Goal: Task Accomplishment & Management: Complete application form

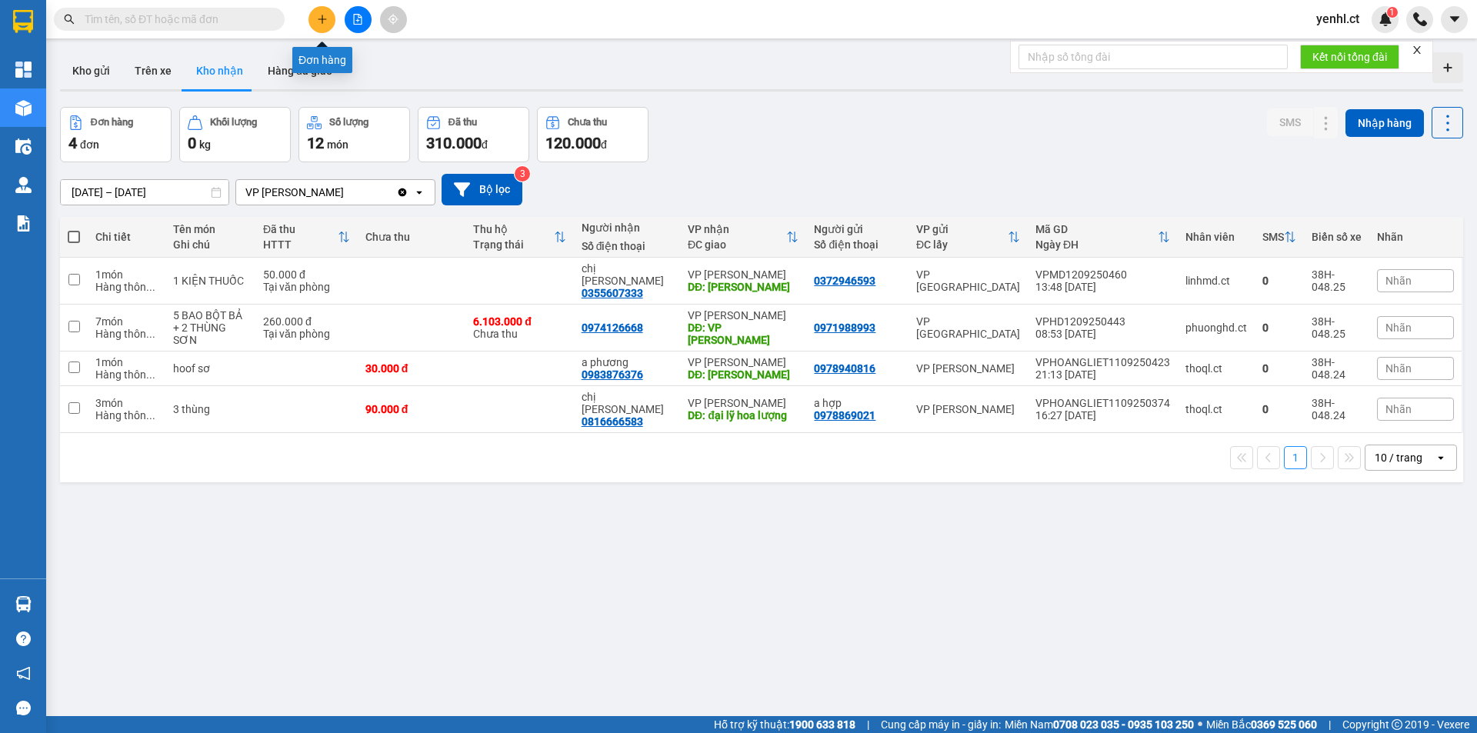
click at [325, 22] on icon "plus" at bounding box center [322, 19] width 11 height 11
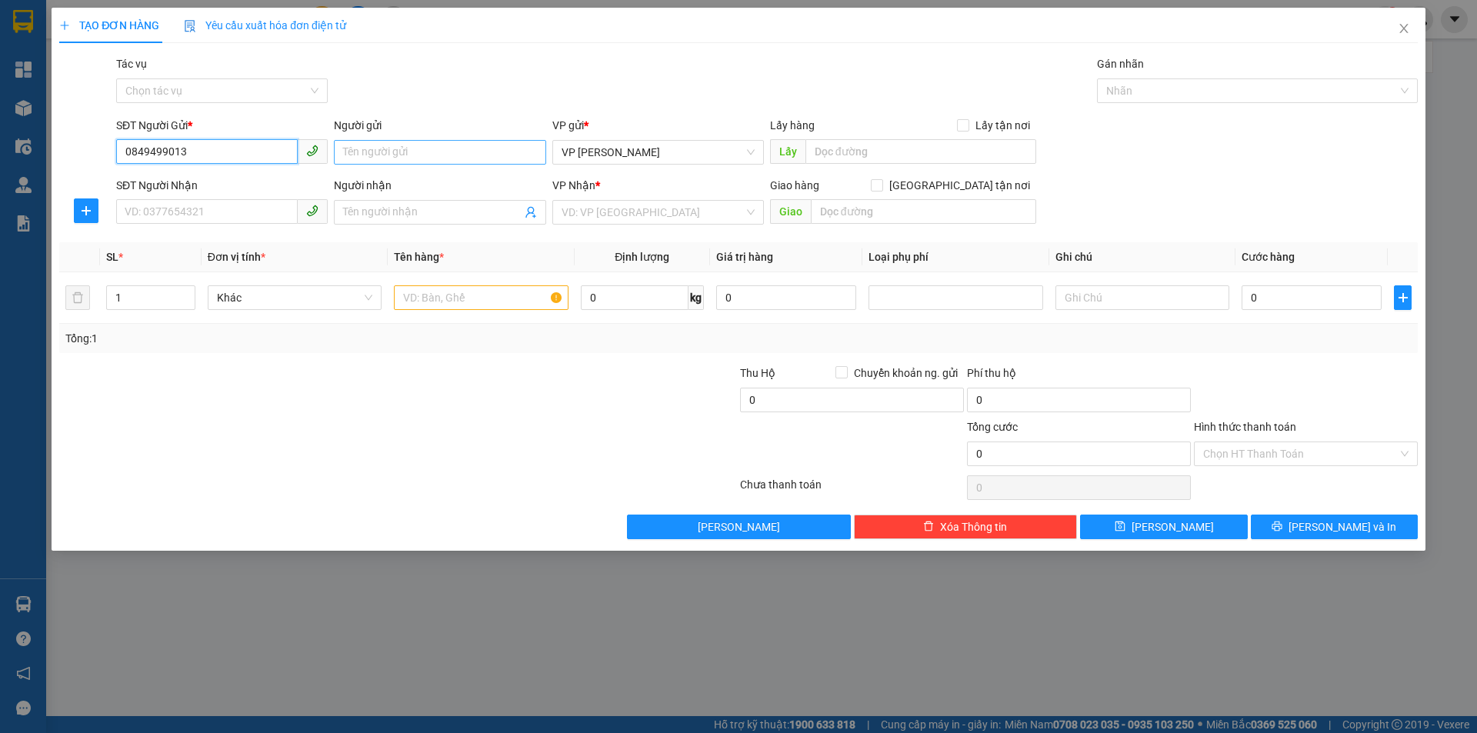
type input "0849499013"
click at [448, 148] on input "Người gửi" at bounding box center [440, 152] width 212 height 25
type input "[PERSON_NAME]"
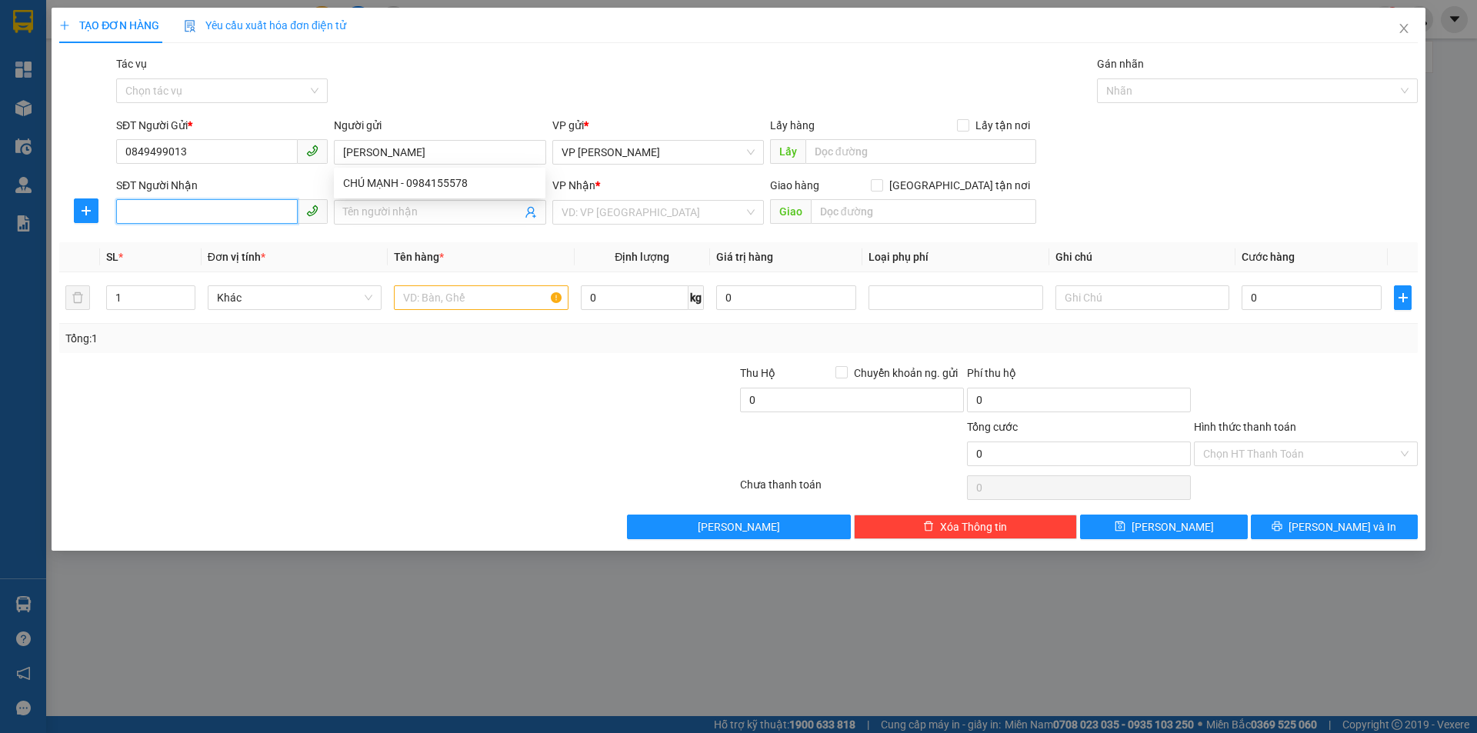
click at [188, 207] on input "SĐT Người Nhận" at bounding box center [207, 211] width 182 height 25
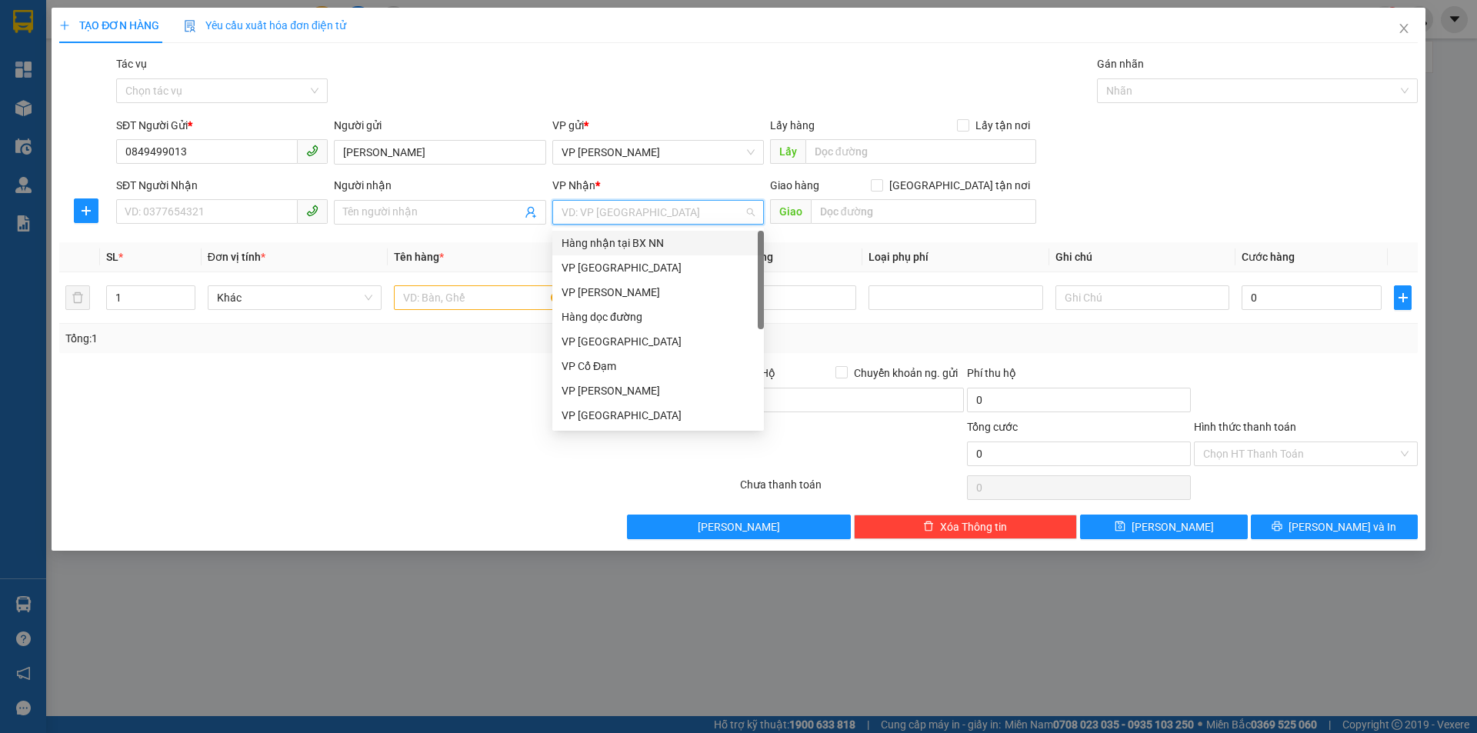
click at [574, 218] on input "search" at bounding box center [653, 212] width 182 height 23
click at [596, 265] on div "VP [GEOGRAPHIC_DATA]" at bounding box center [658, 267] width 193 height 17
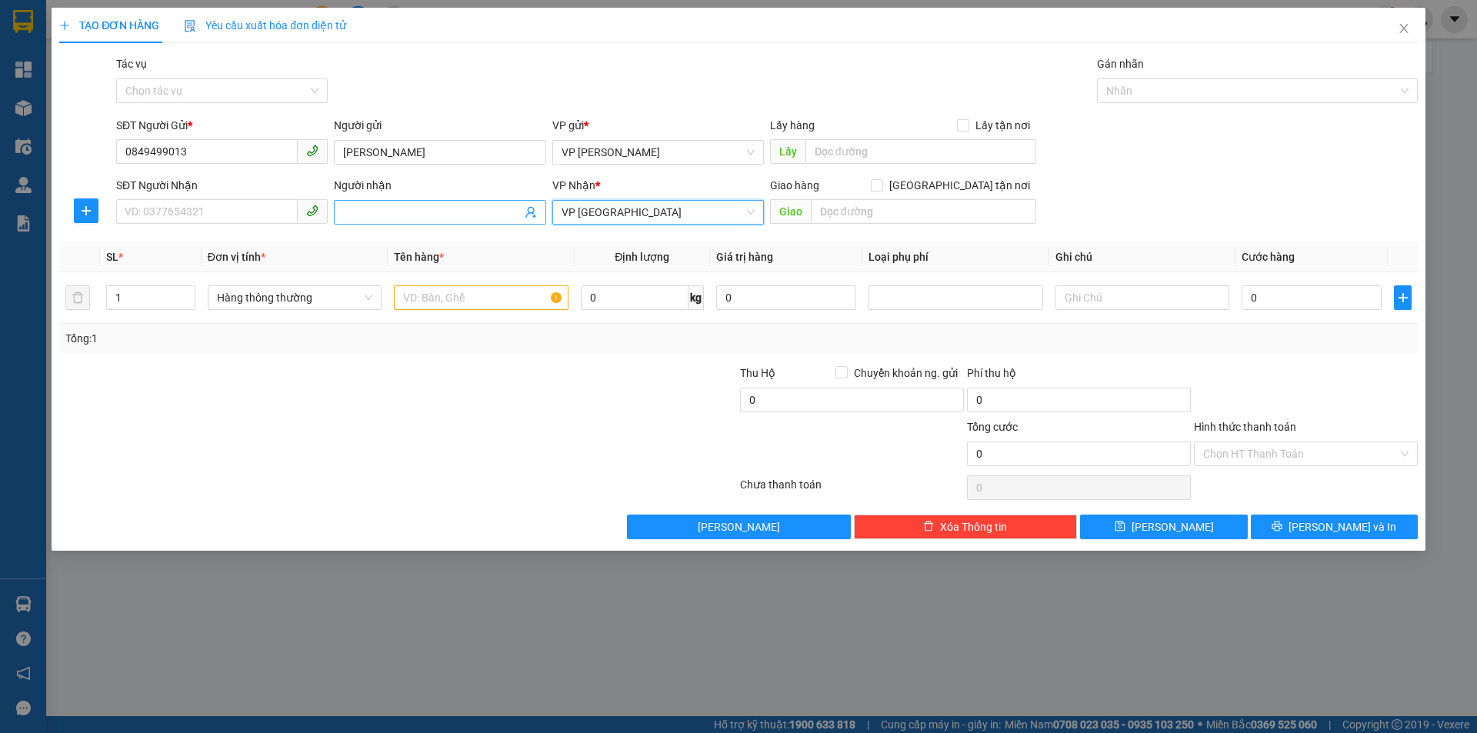
click at [432, 221] on span at bounding box center [440, 212] width 212 height 25
click at [458, 303] on input "text" at bounding box center [481, 297] width 174 height 25
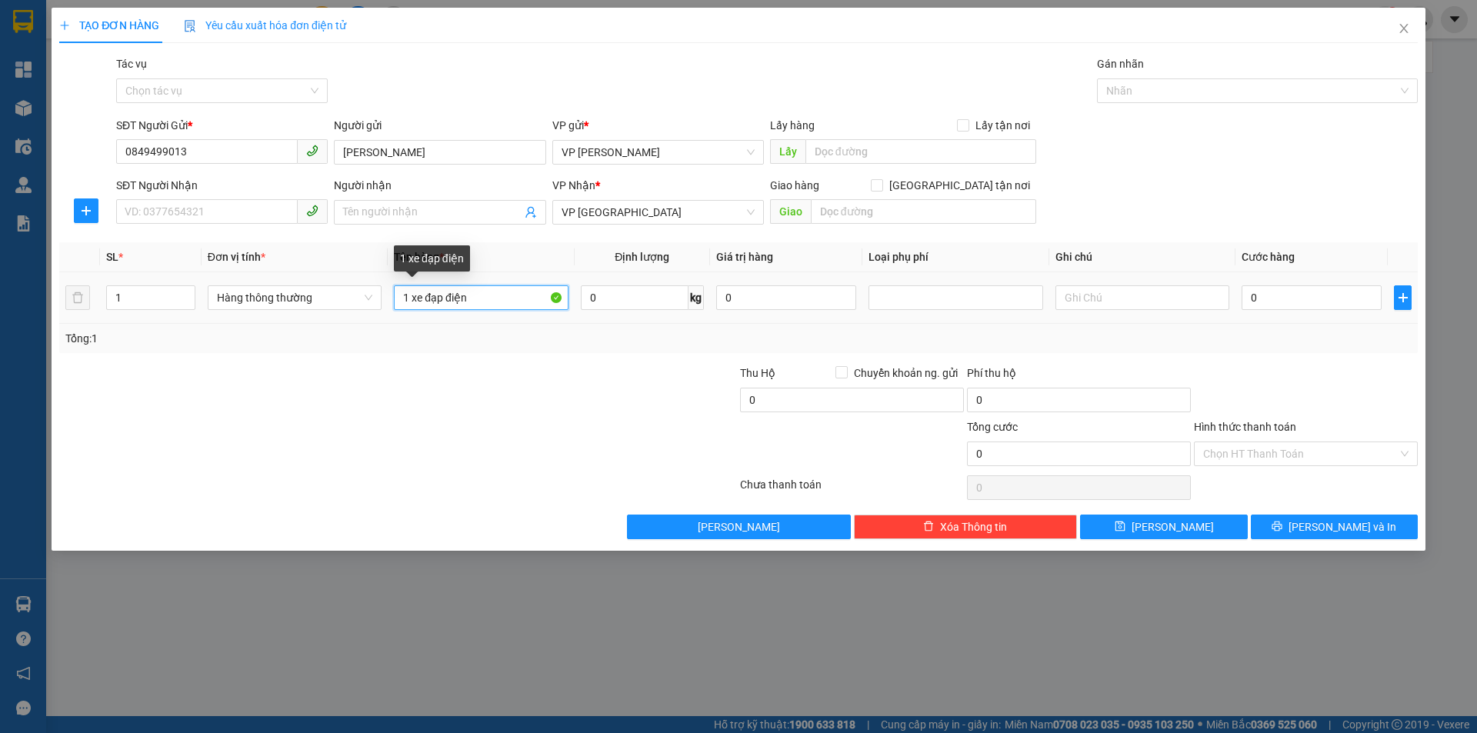
click at [402, 295] on input "1 xe đạp điện" at bounding box center [481, 297] width 174 height 25
type input "xe đạp điện"
click at [371, 204] on input "Người nhận" at bounding box center [432, 212] width 178 height 17
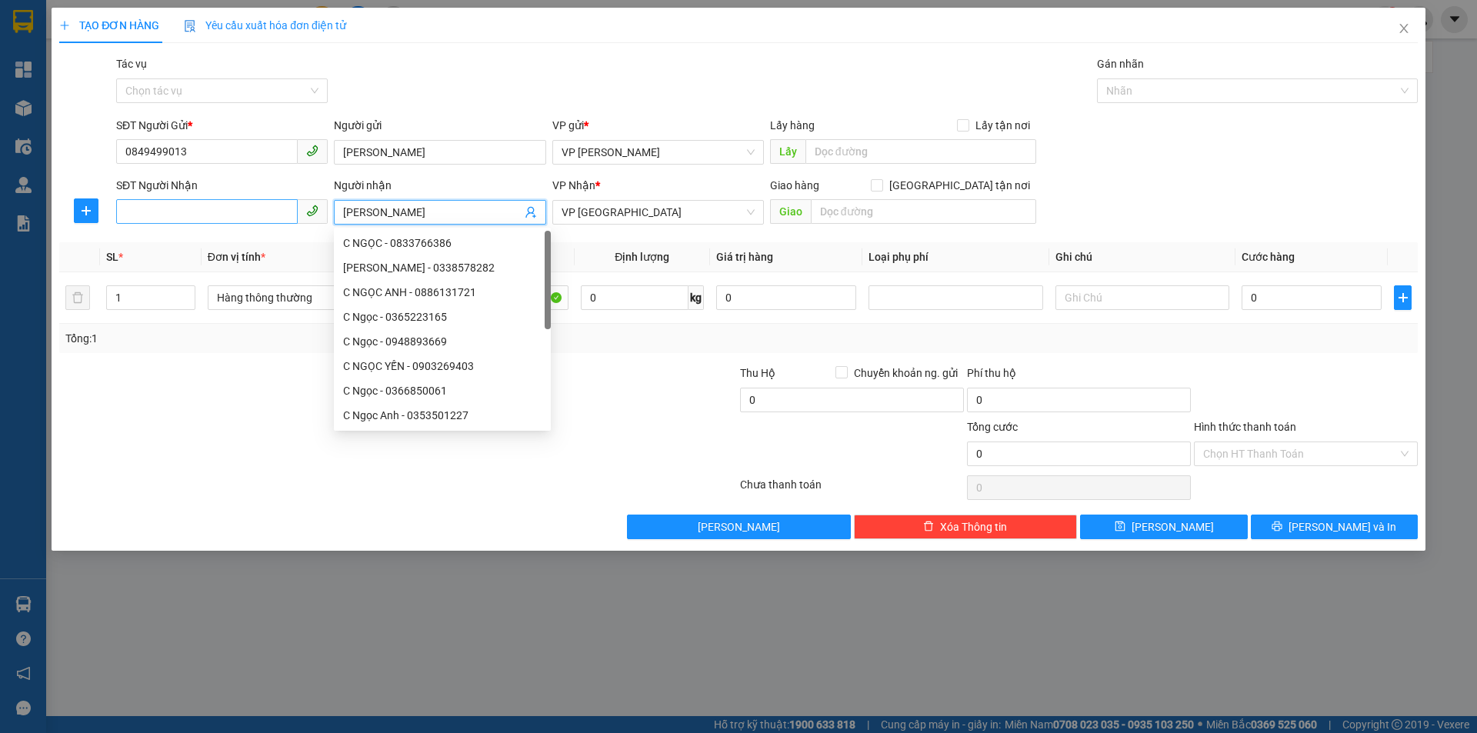
type input "[PERSON_NAME]"
click at [229, 207] on input "SĐT Người Nhận" at bounding box center [207, 211] width 182 height 25
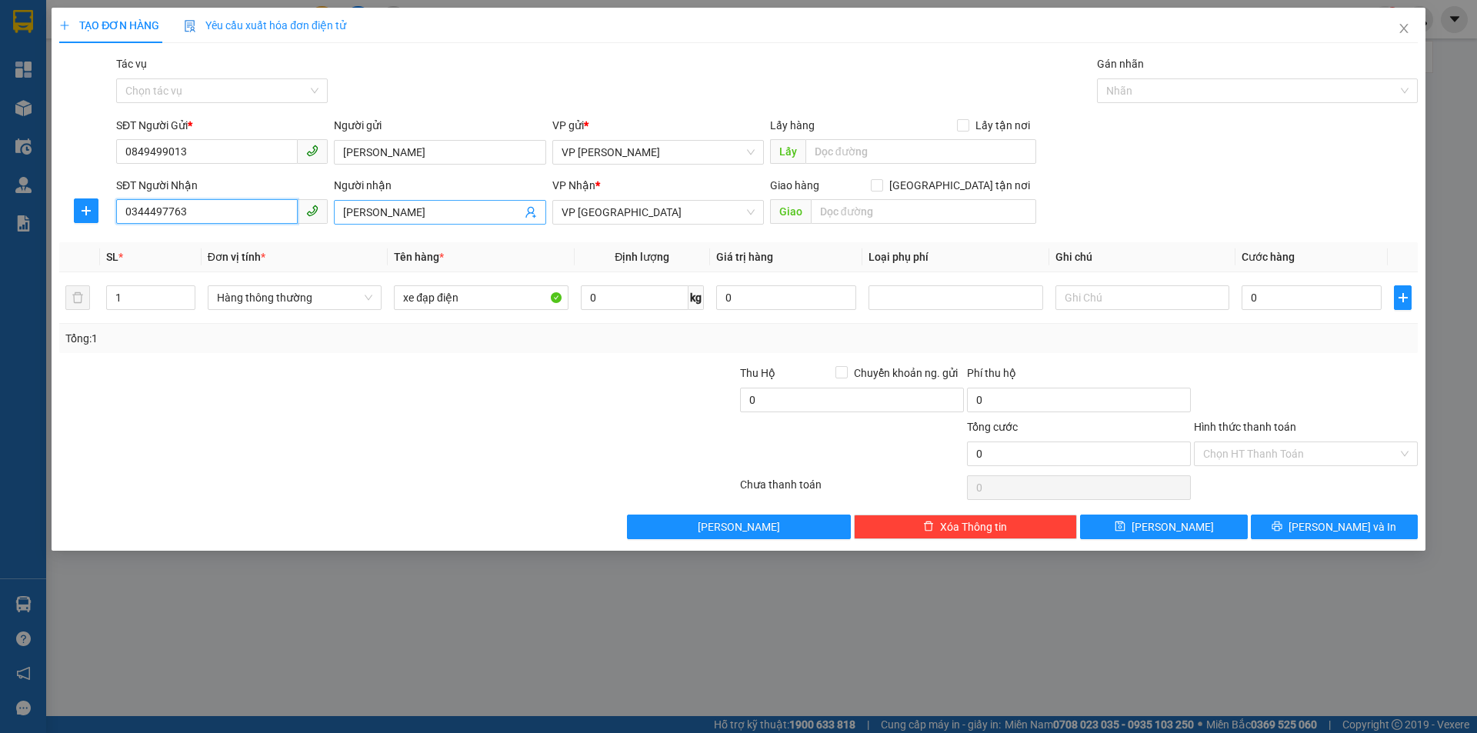
type input "0344497763"
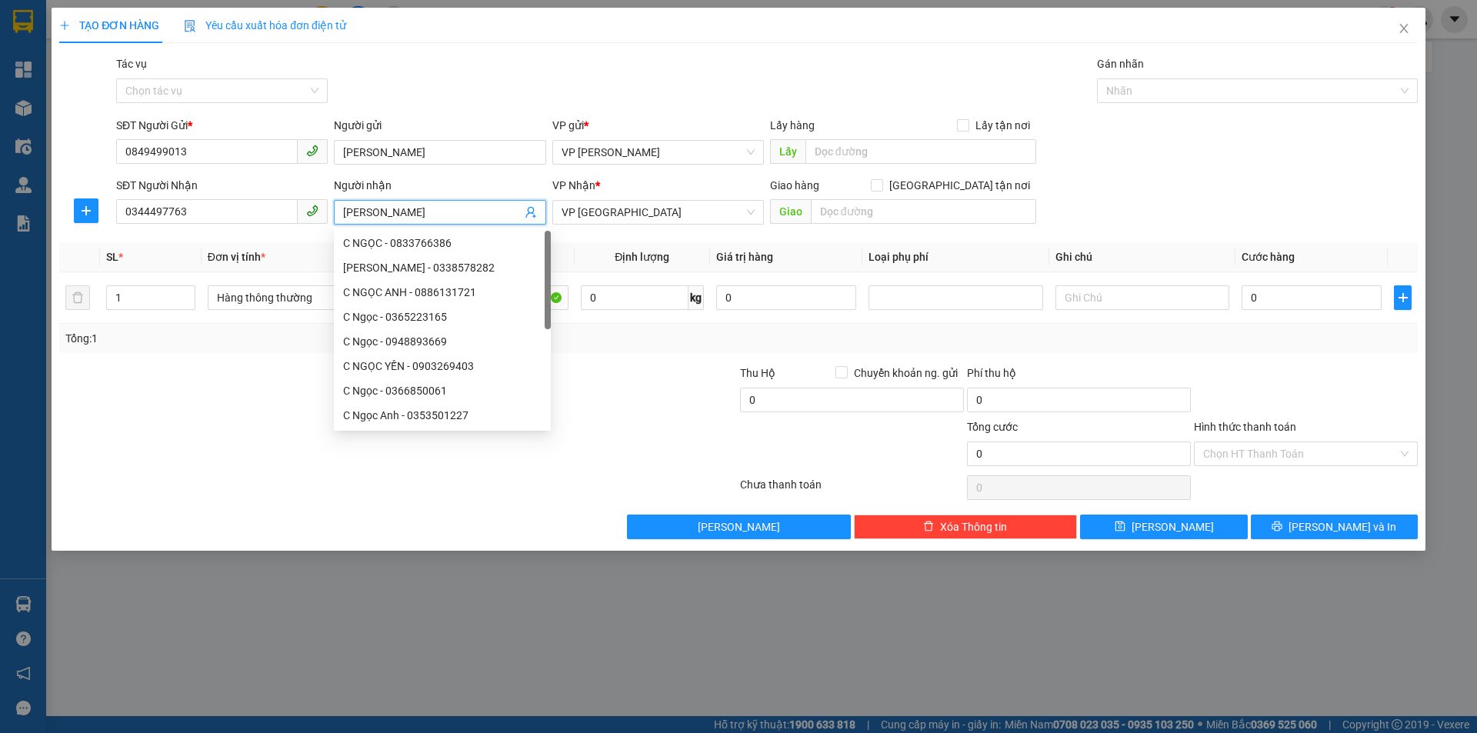
drag, startPoint x: 410, startPoint y: 213, endPoint x: 354, endPoint y: 211, distance: 56.2
click at [354, 211] on input "[PERSON_NAME]" at bounding box center [432, 212] width 178 height 17
type input "[PERSON_NAME]"
click at [1272, 294] on input "0" at bounding box center [1311, 297] width 140 height 25
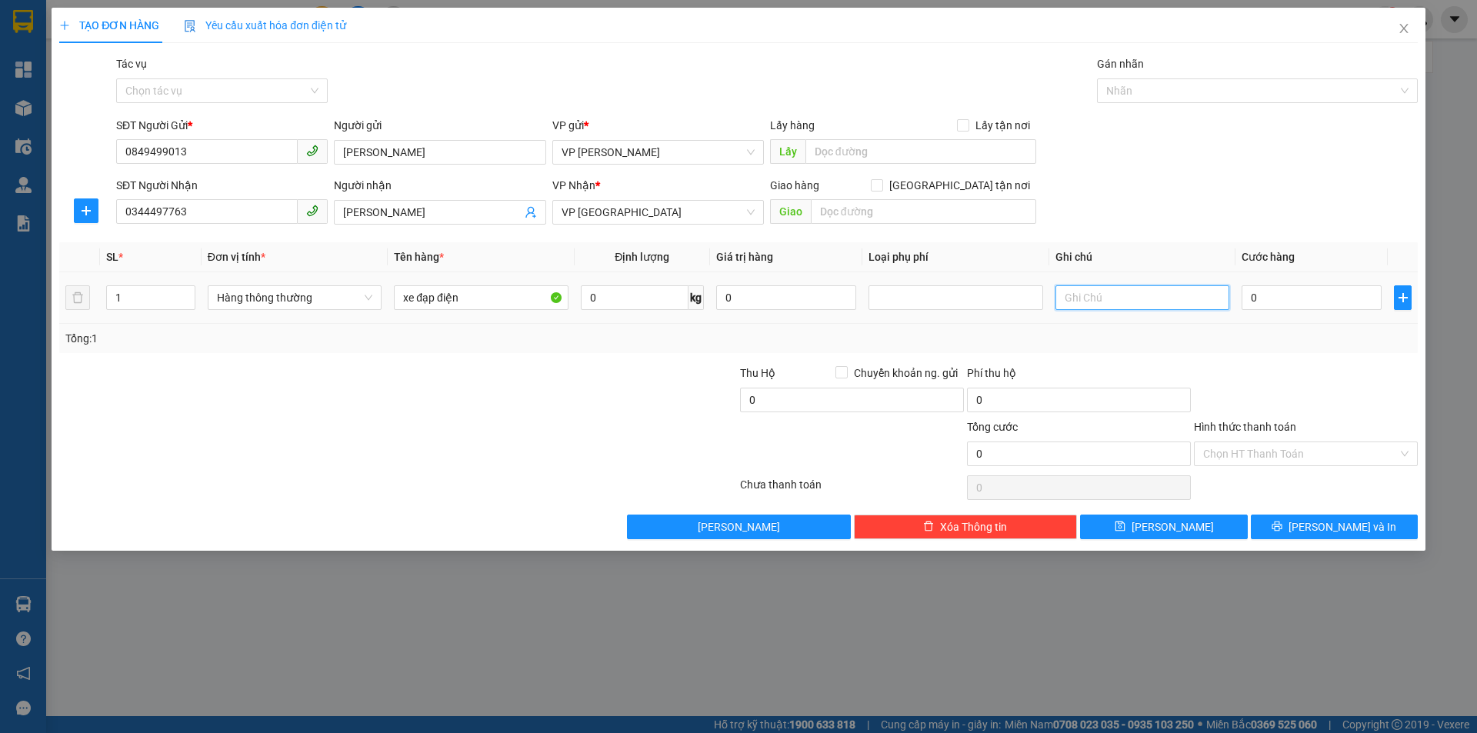
click at [1077, 296] on input "text" at bounding box center [1142, 297] width 174 height 25
type input "0833766386"
click at [1265, 296] on input "0" at bounding box center [1311, 297] width 140 height 25
type input "2"
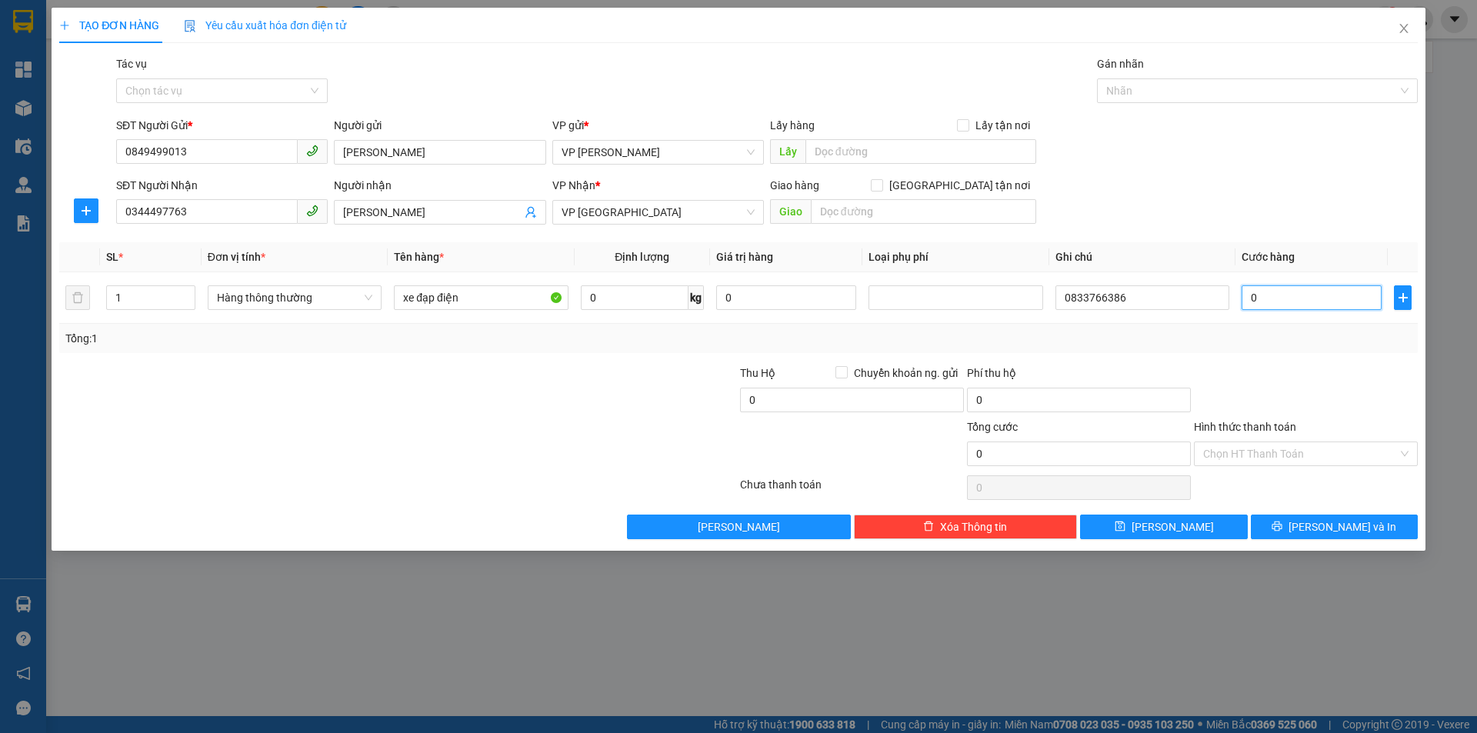
type input "2"
type input "20"
type input "200"
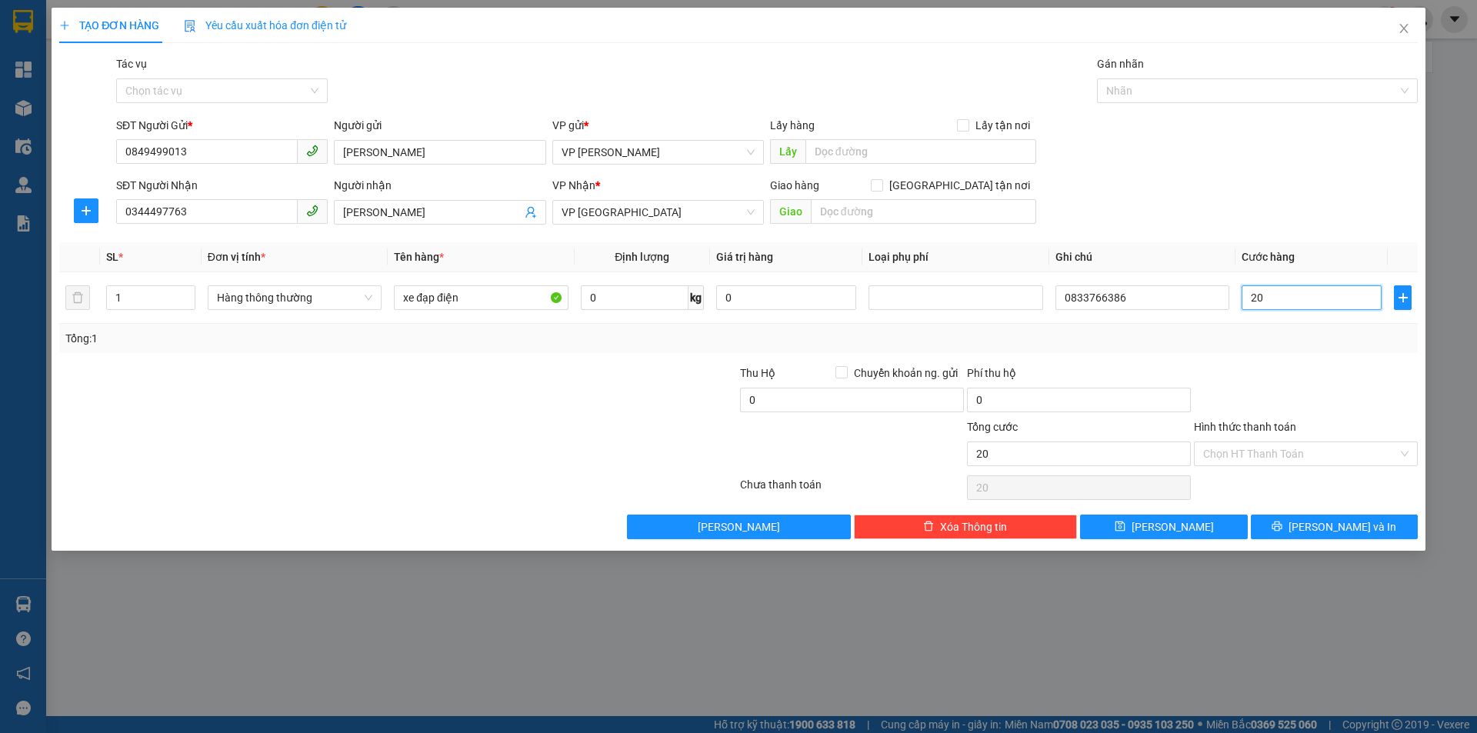
type input "200"
type input "2.000"
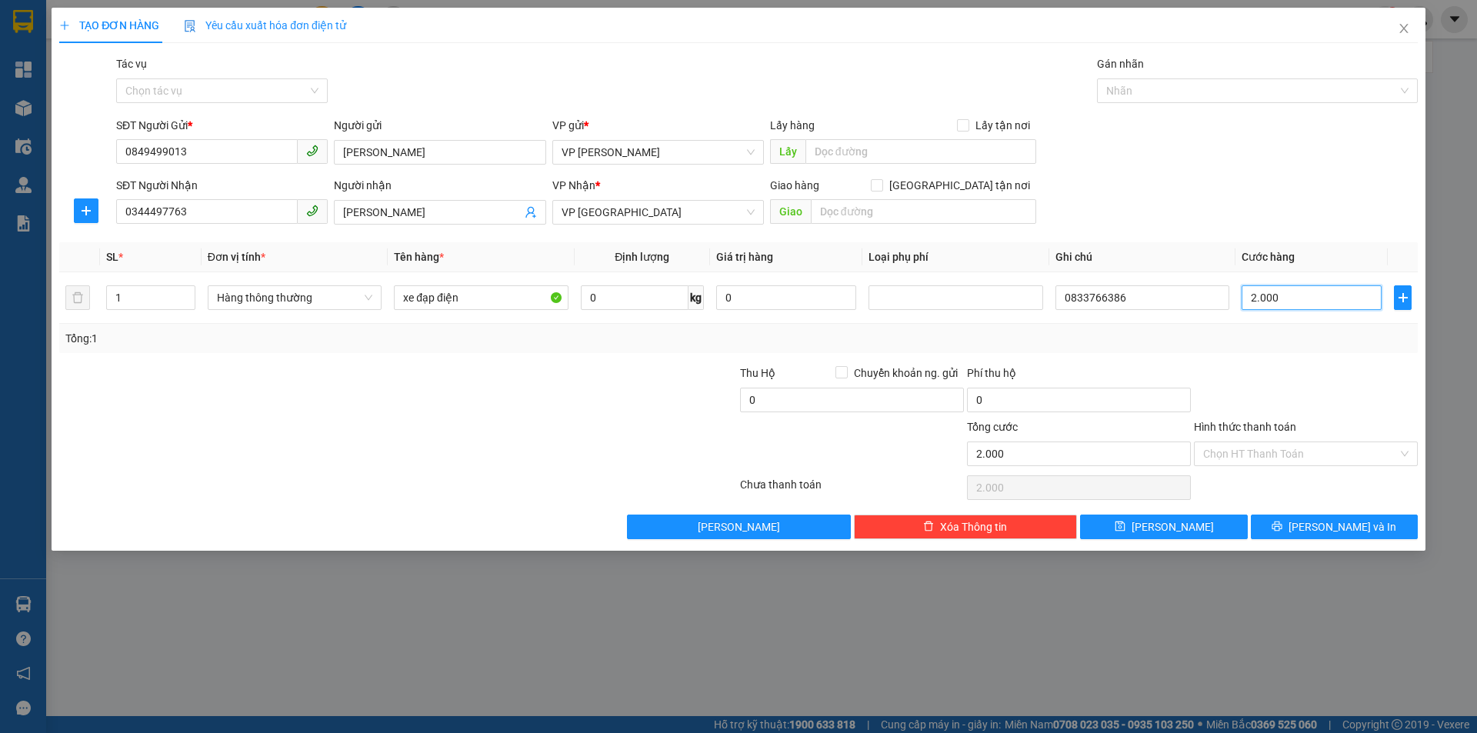
type input "20.000"
type input "200.000"
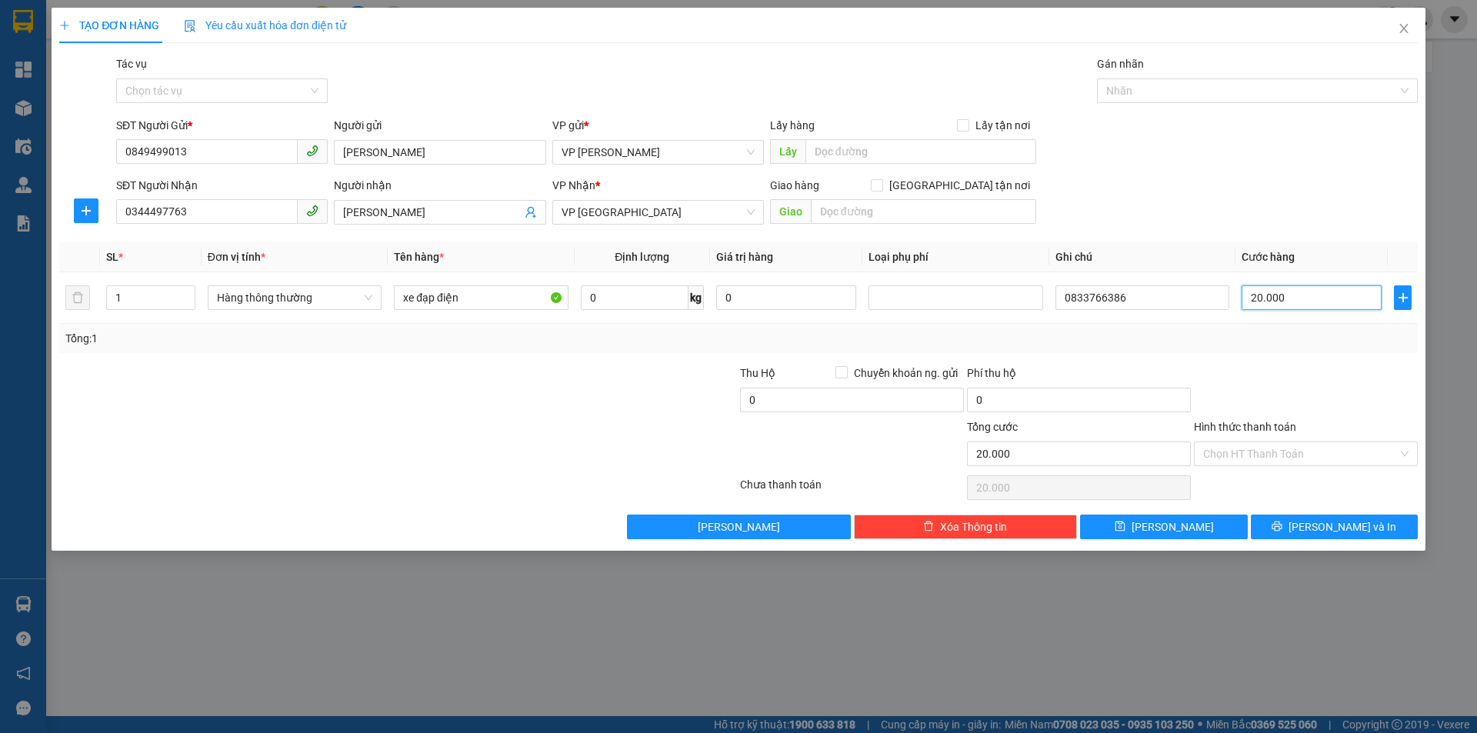
type input "200.000"
click at [485, 301] on input "xe đạp điện" at bounding box center [481, 297] width 174 height 25
type input "xe đạp điện cũ + giấy nồi điện"
drag, startPoint x: 124, startPoint y: 296, endPoint x: 112, endPoint y: 294, distance: 12.5
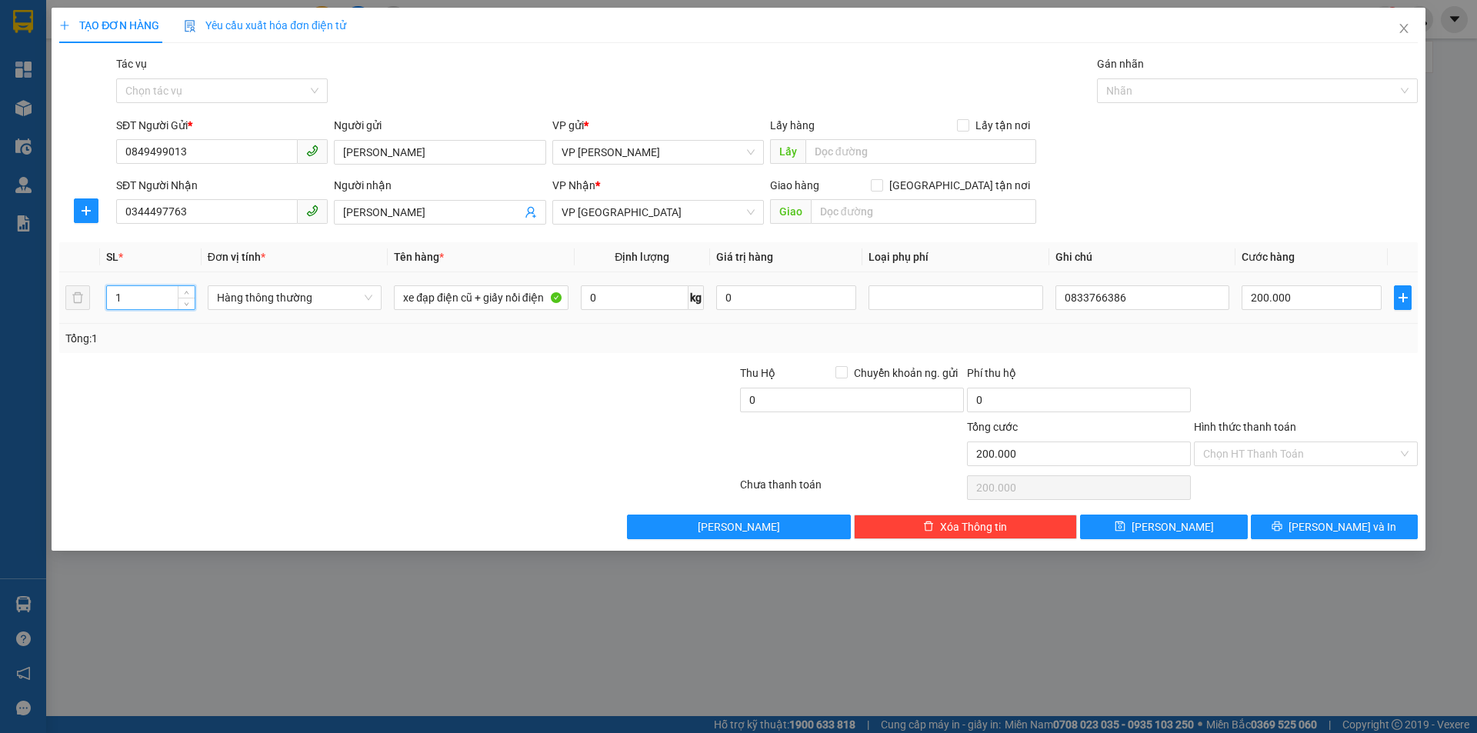
click at [112, 294] on input "1" at bounding box center [151, 297] width 88 height 23
type input "2"
click at [1235, 458] on input "Hình thức thanh toán" at bounding box center [1300, 453] width 195 height 23
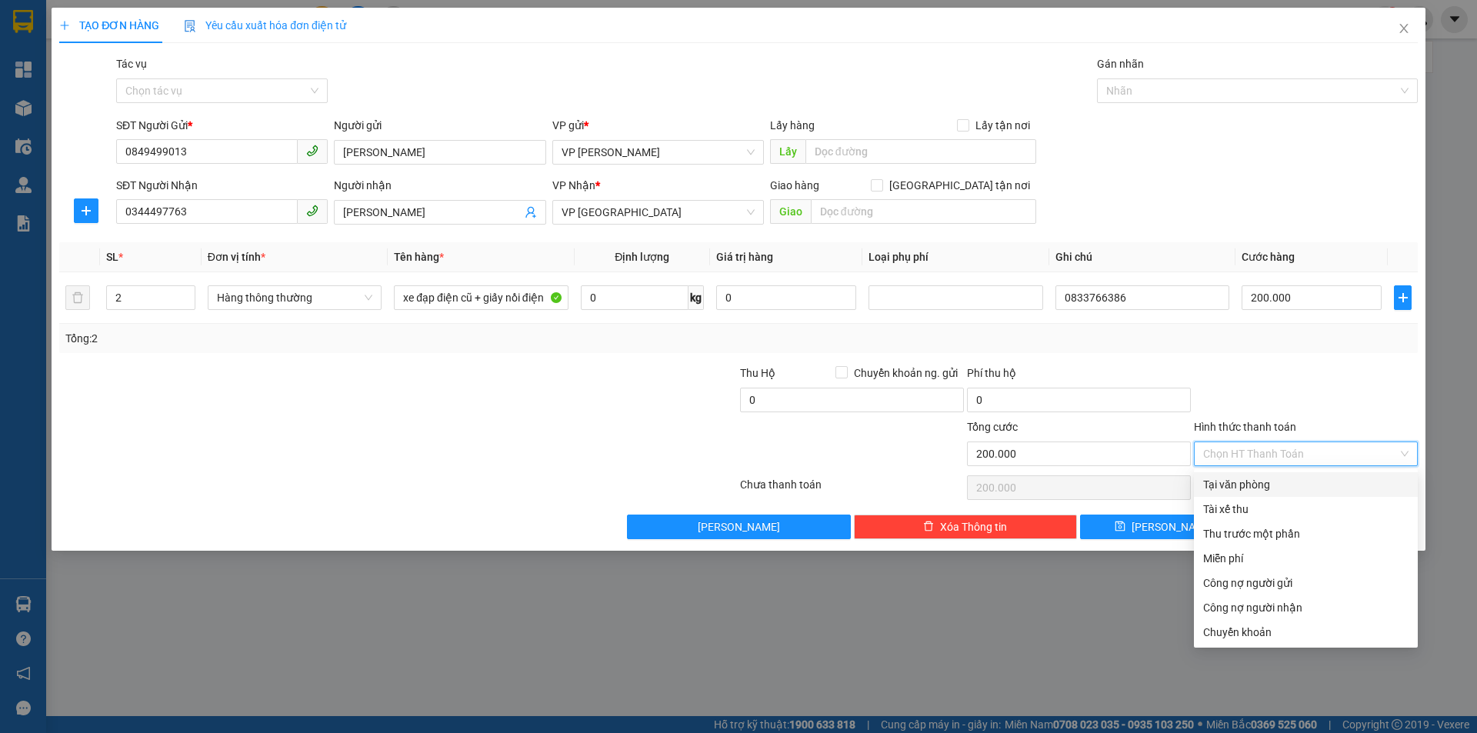
click at [1235, 485] on div "Tại văn phòng" at bounding box center [1305, 484] width 205 height 17
type input "0"
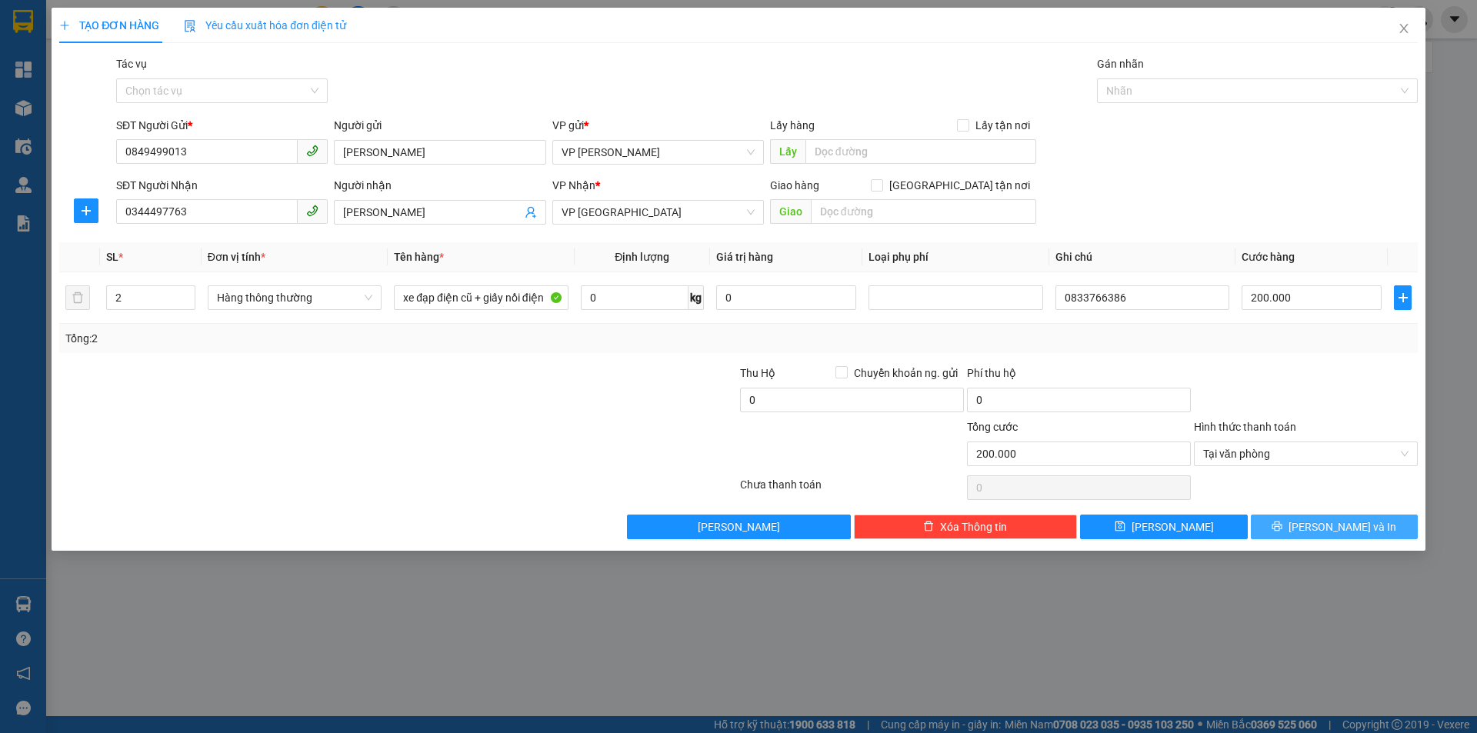
click at [1325, 528] on span "[PERSON_NAME] và In" at bounding box center [1342, 526] width 108 height 17
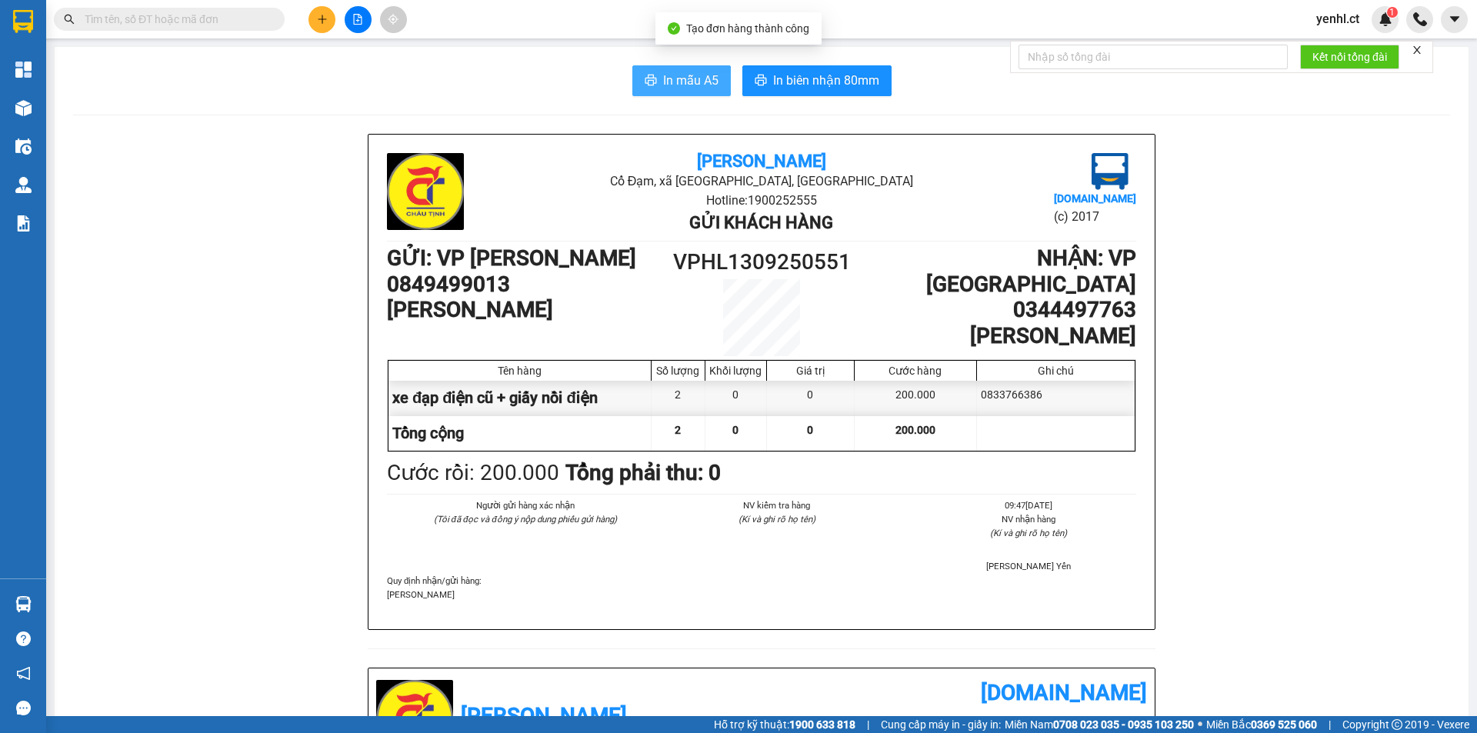
click at [692, 76] on span "In mẫu A5" at bounding box center [690, 80] width 55 height 19
click at [698, 79] on span "In mẫu A5" at bounding box center [690, 80] width 55 height 19
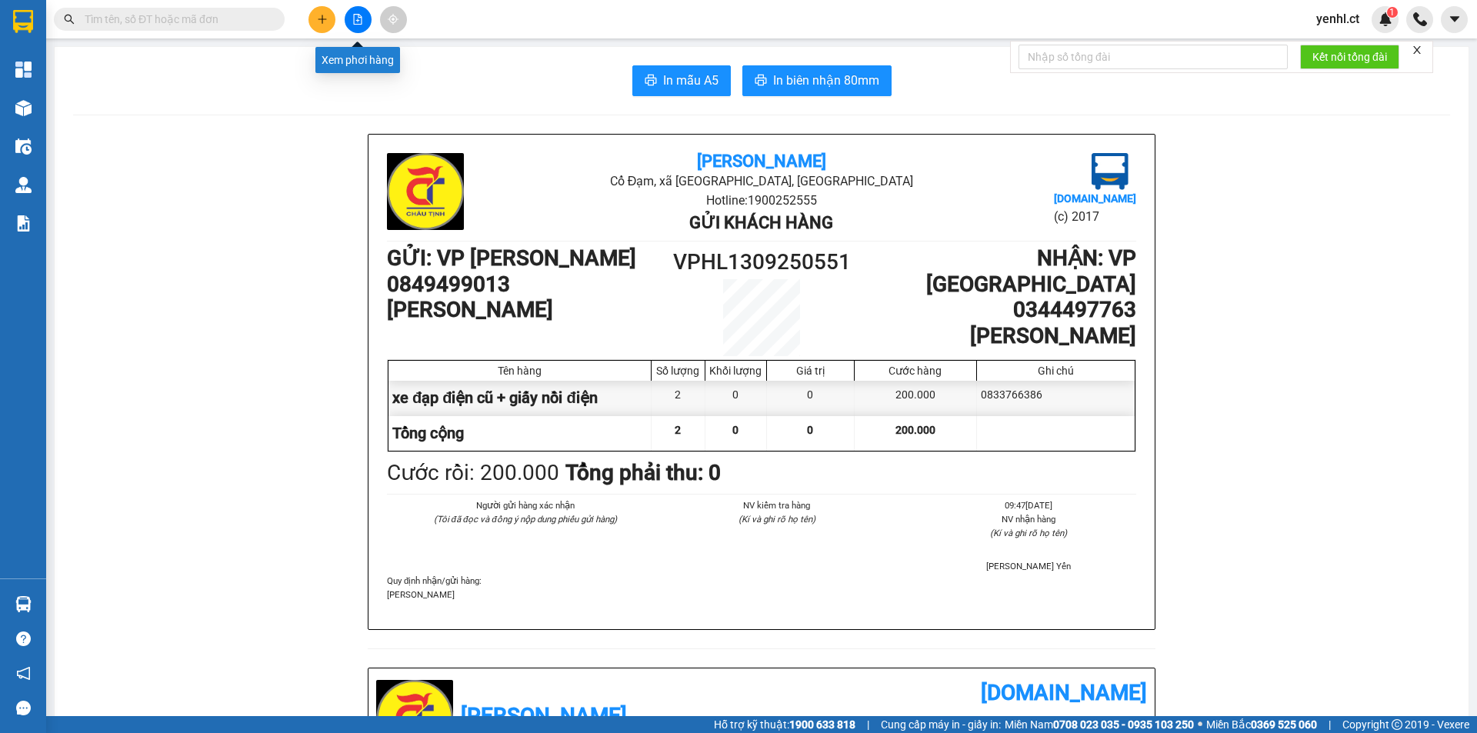
click at [359, 20] on icon "file-add" at bounding box center [357, 19] width 11 height 11
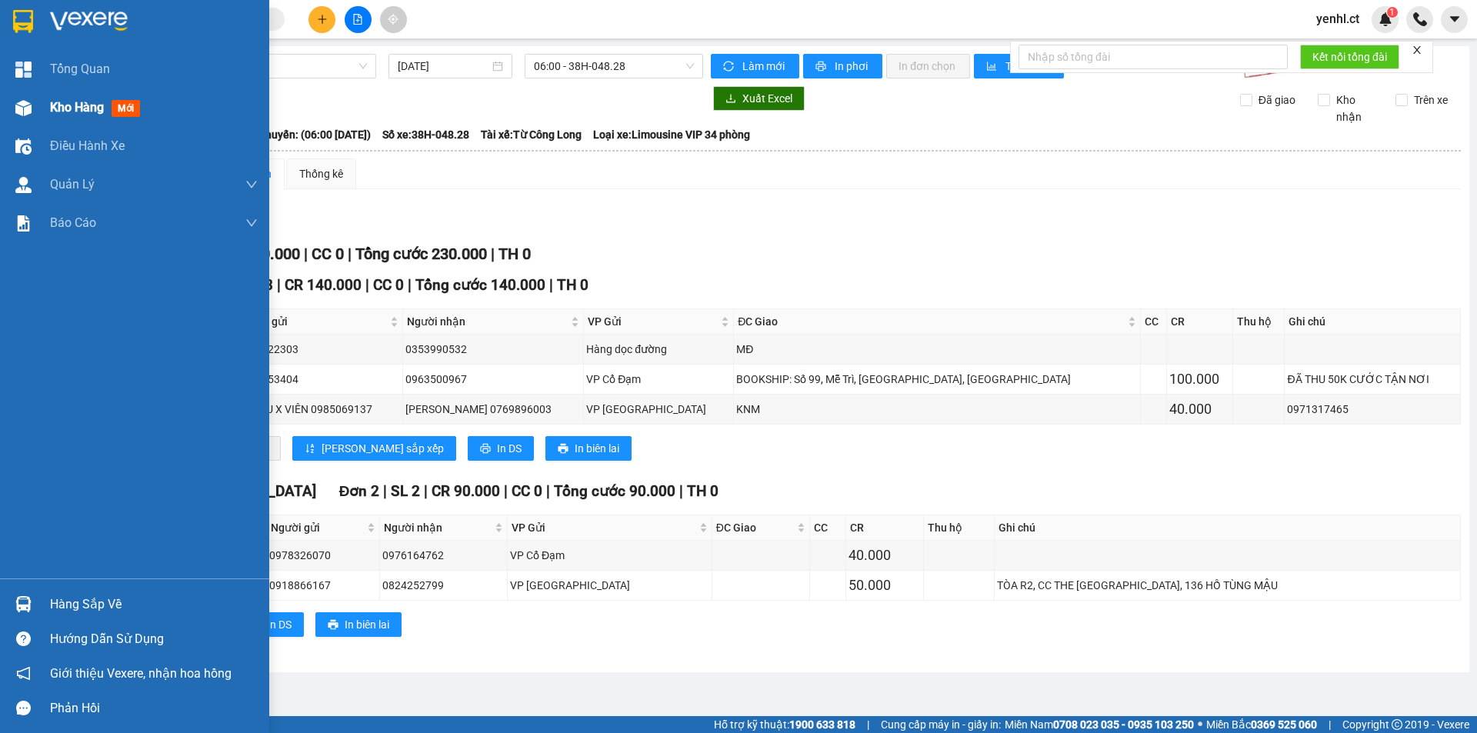
click at [48, 113] on div "Kho hàng mới" at bounding box center [134, 107] width 269 height 38
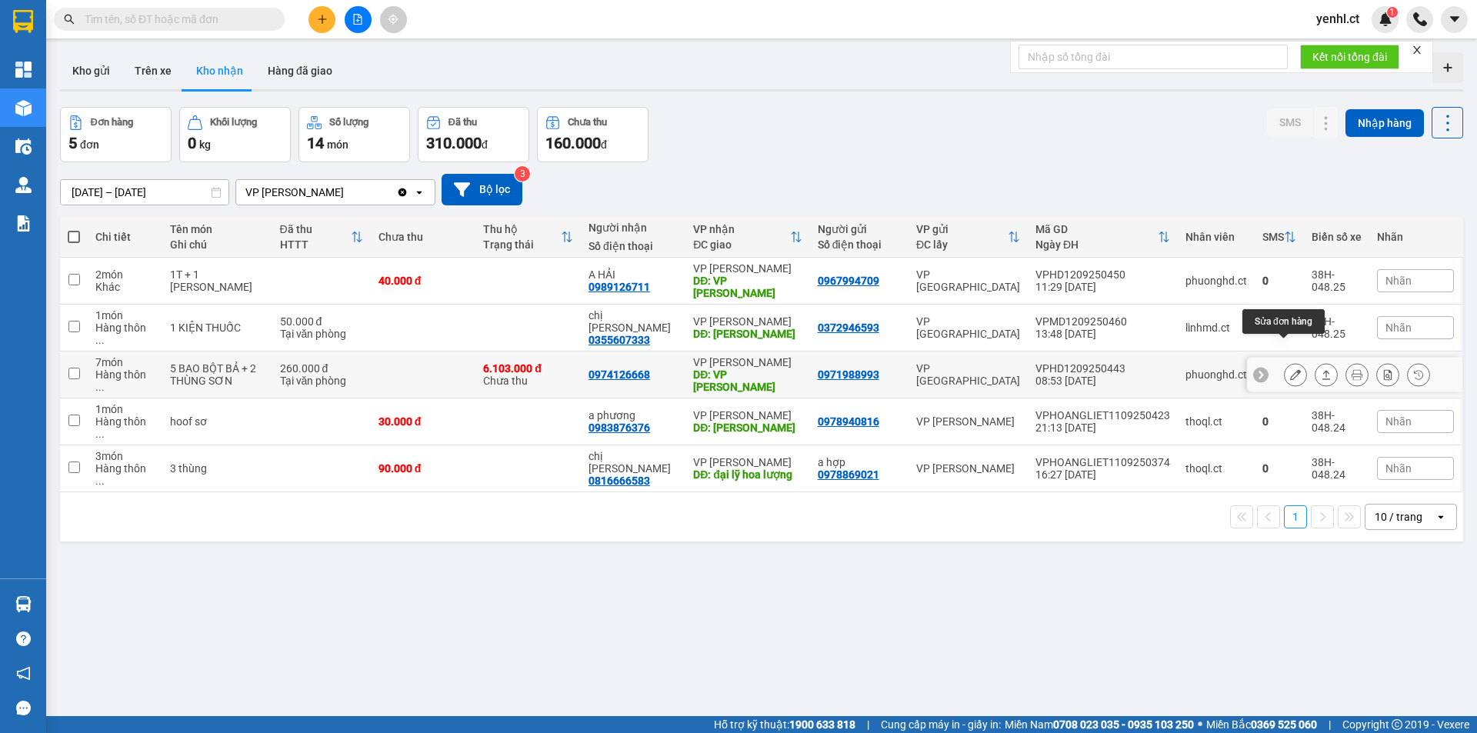
click at [1290, 369] on icon at bounding box center [1295, 374] width 11 height 11
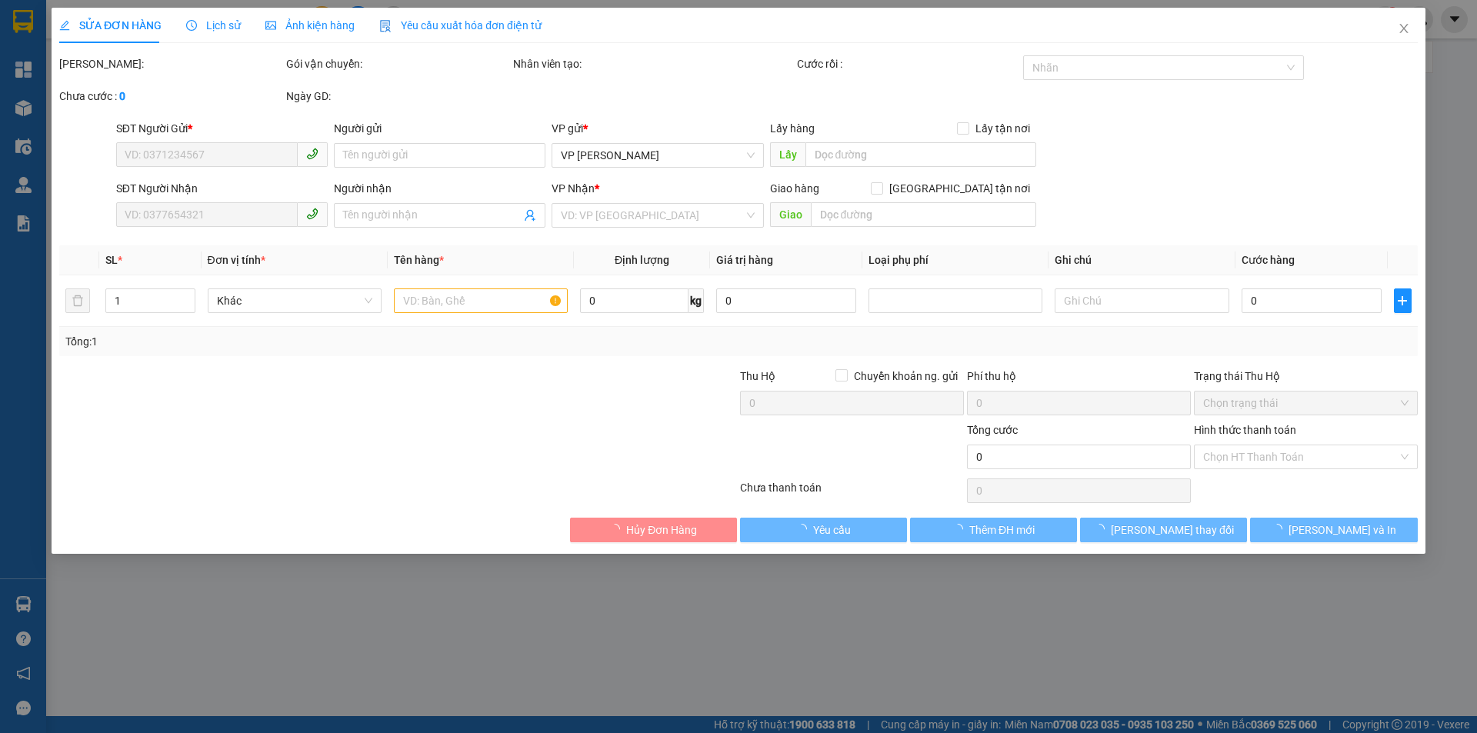
type input "0971988993"
type input "0974126668"
type input "VP [PERSON_NAME]"
type input "260.000"
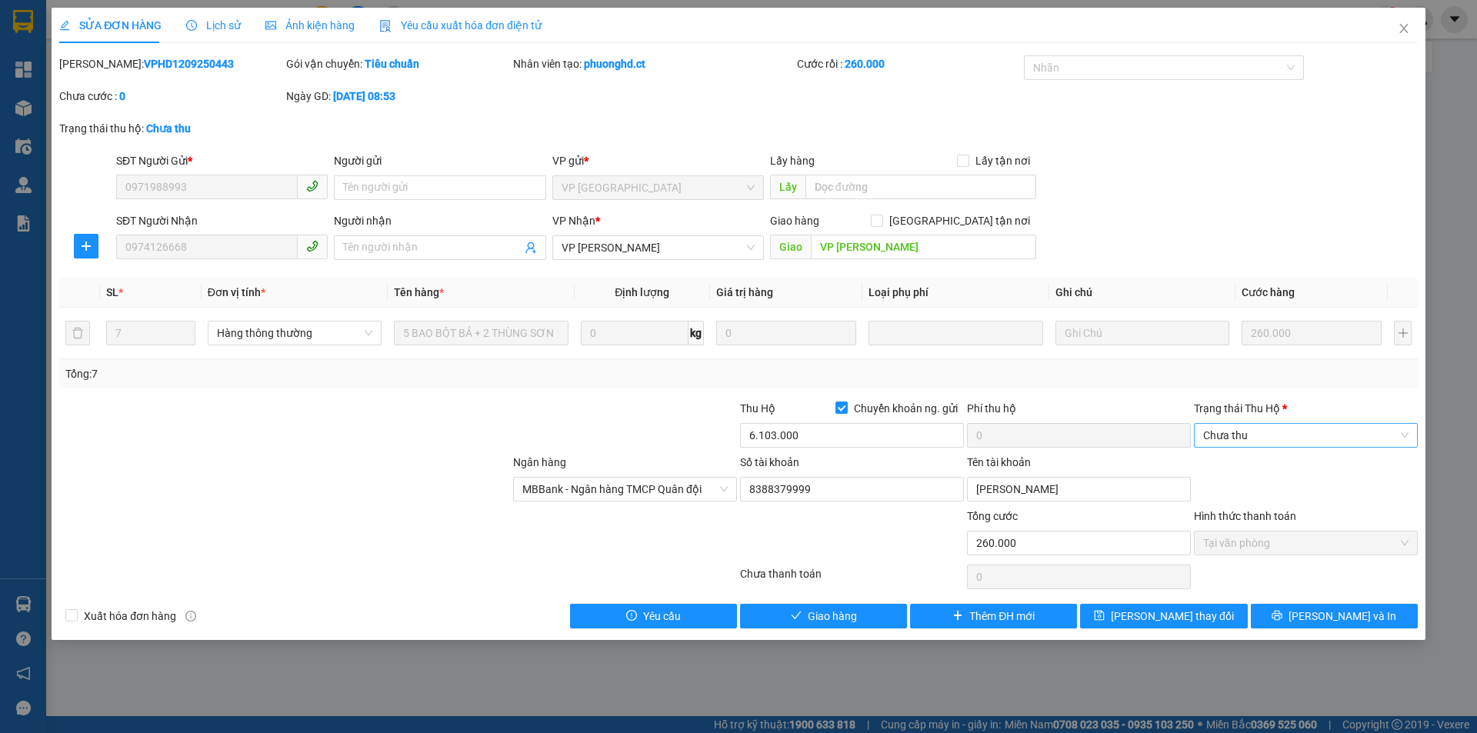
click at [1223, 432] on span "Chưa thu" at bounding box center [1305, 435] width 205 height 23
click at [1237, 545] on div "Đã chuyển khoản" at bounding box center [1305, 540] width 205 height 17
click at [855, 618] on span "[PERSON_NAME] và Giao hàng" at bounding box center [843, 616] width 148 height 17
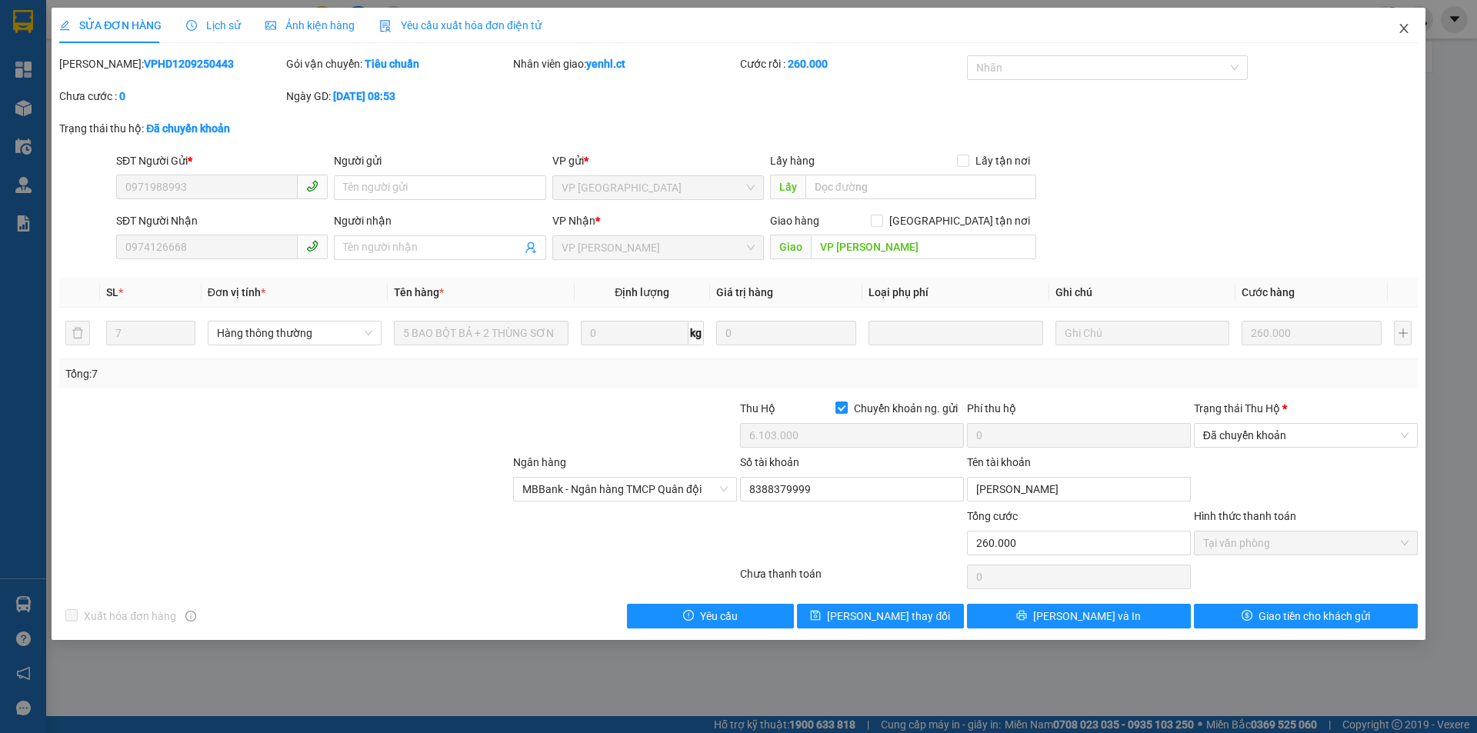
click at [1406, 32] on icon "close" at bounding box center [1403, 28] width 8 height 9
